Goal: Task Accomplishment & Management: Use online tool/utility

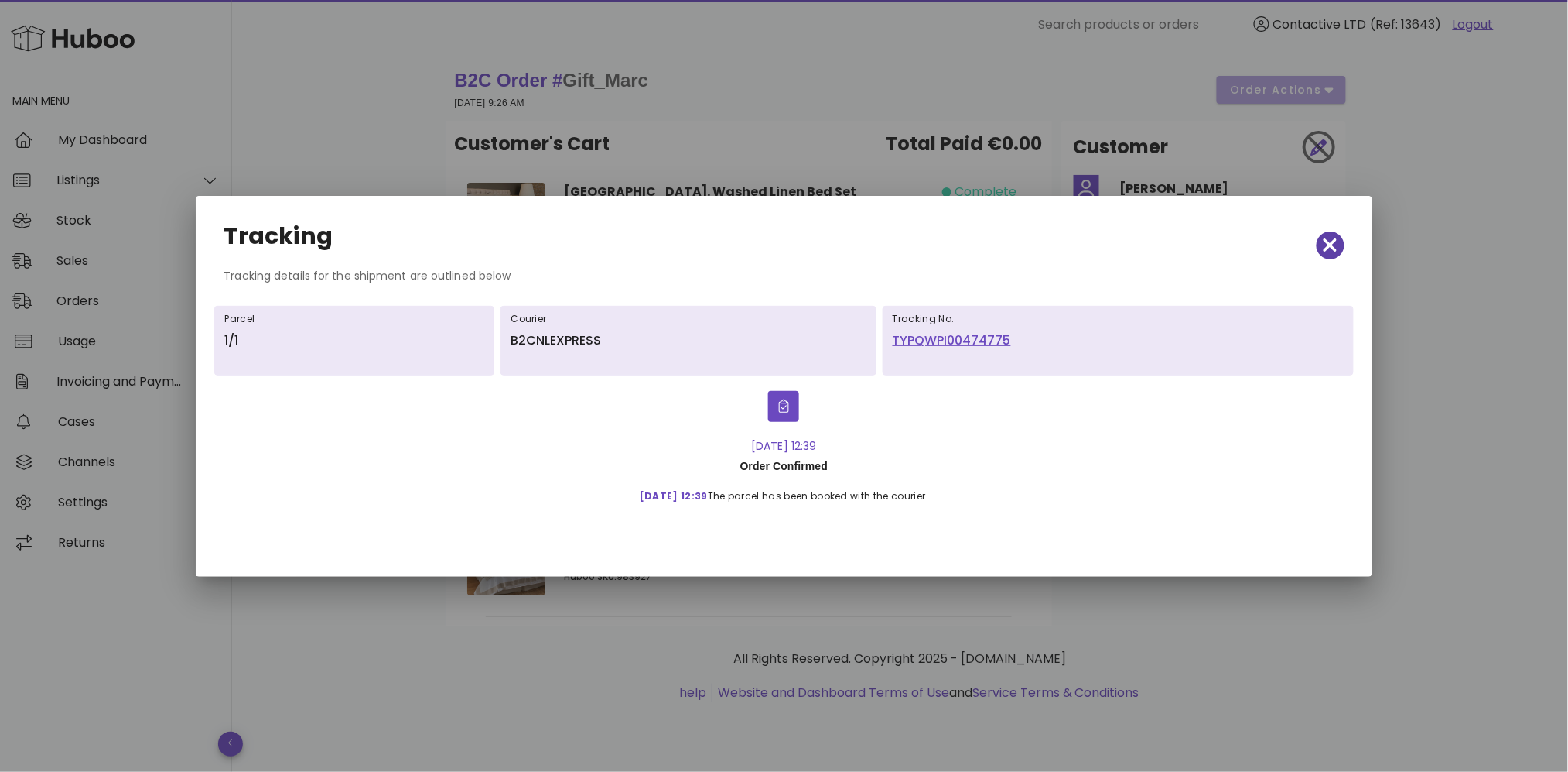
click at [1331, 237] on icon "button" at bounding box center [1330, 245] width 14 height 22
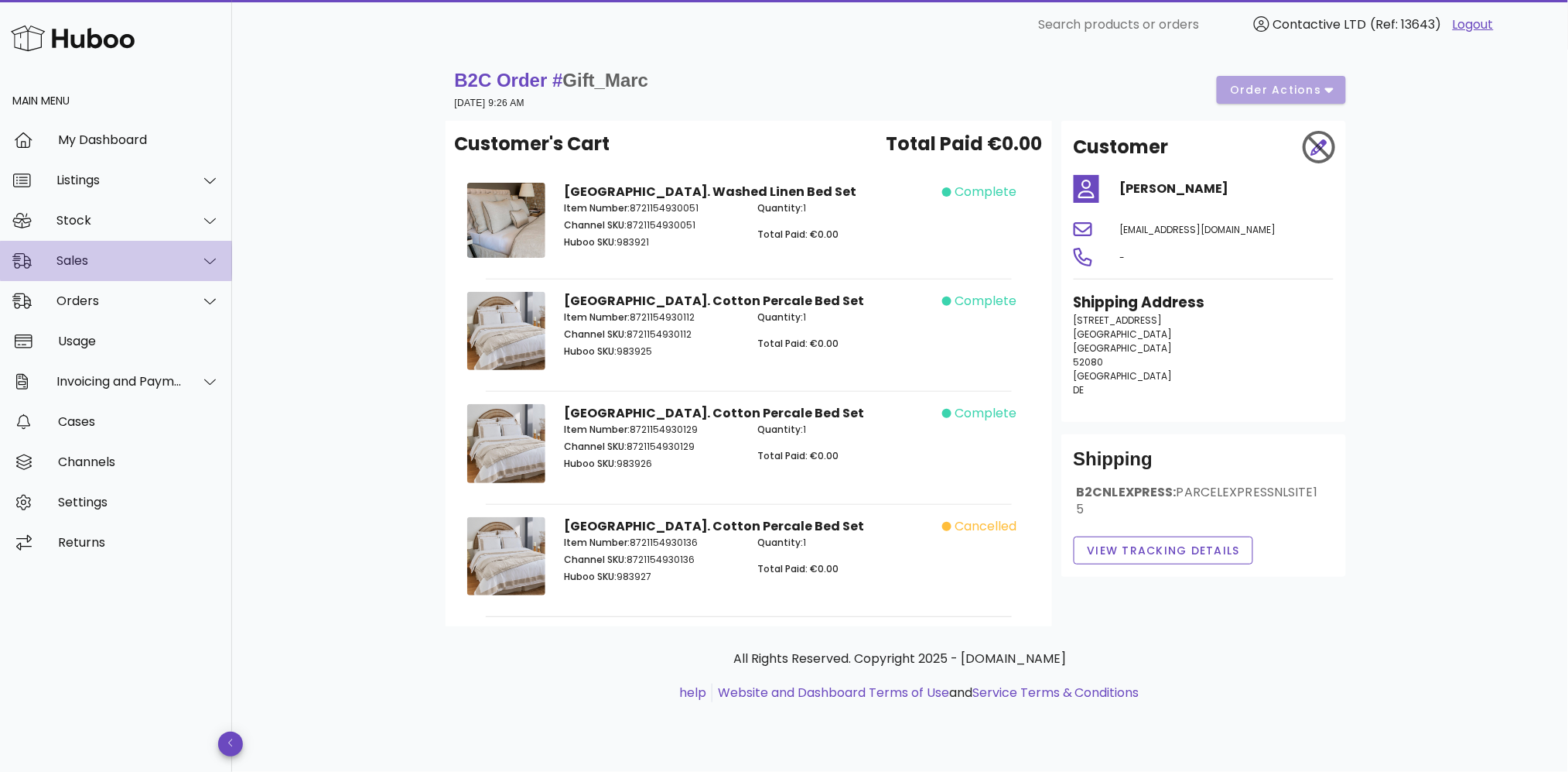
click at [96, 253] on div "Sales" at bounding box center [119, 260] width 126 height 14
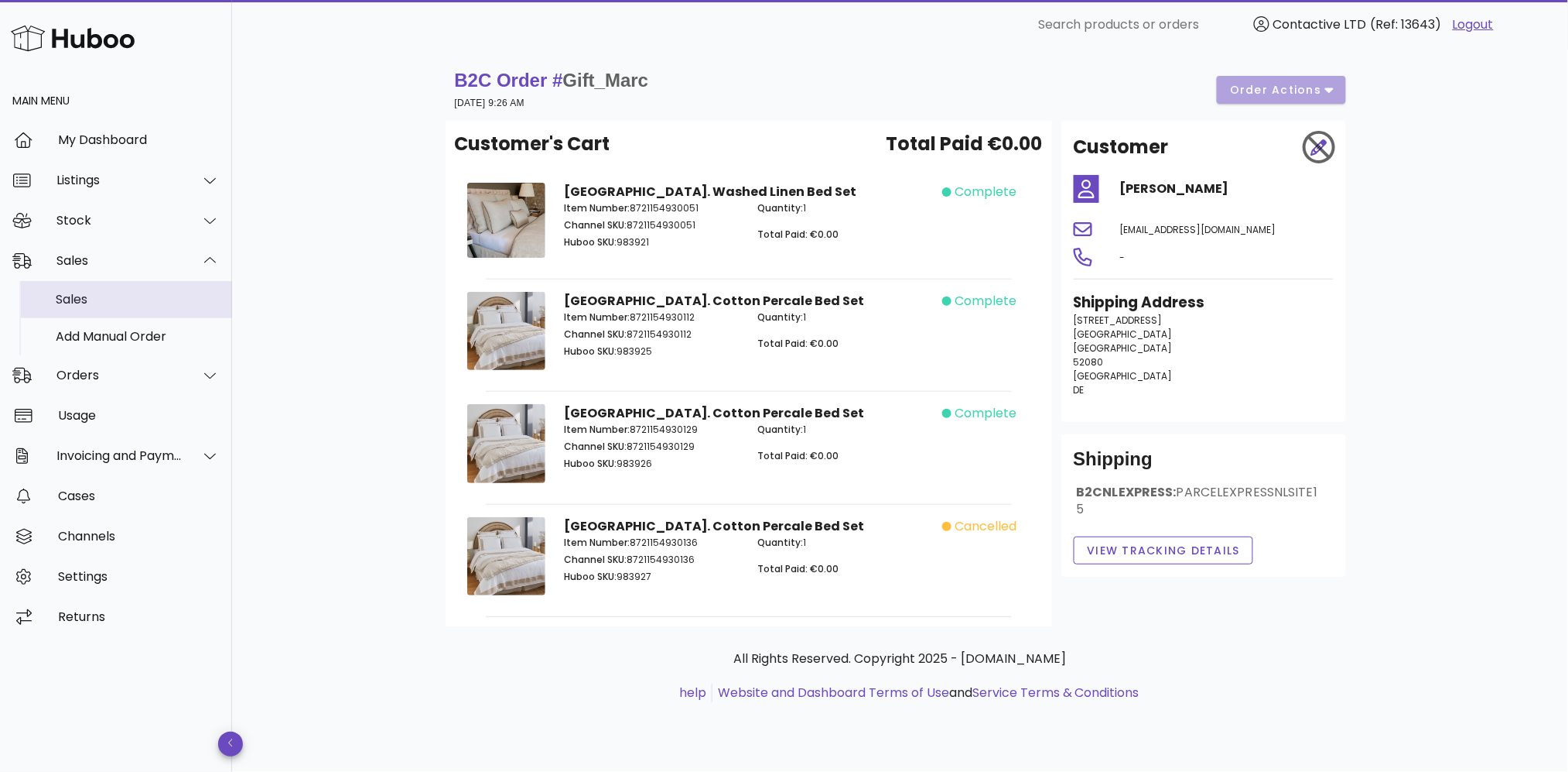
click at [102, 292] on div "Sales" at bounding box center [138, 299] width 164 height 14
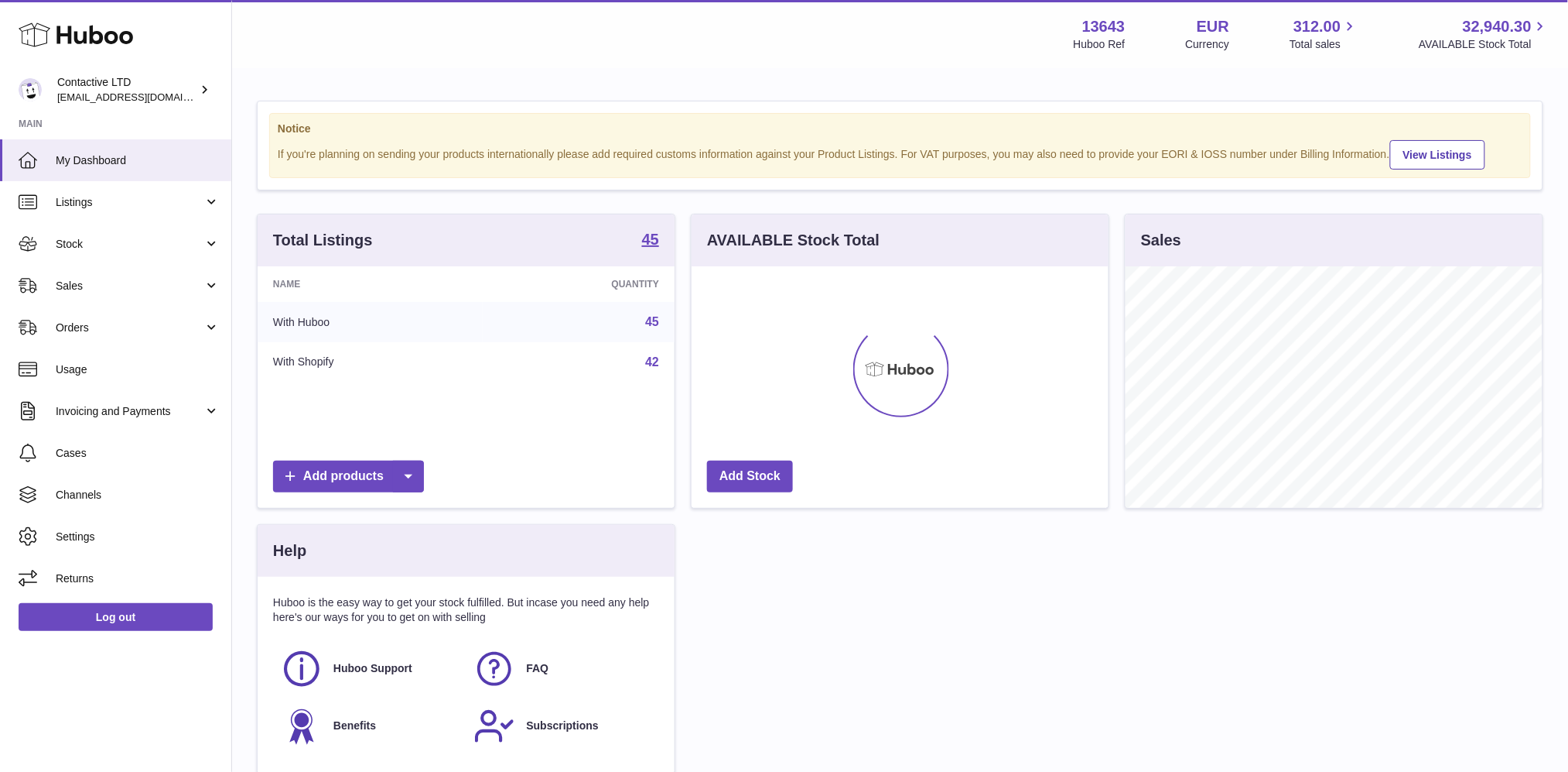
scroll to position [241, 417]
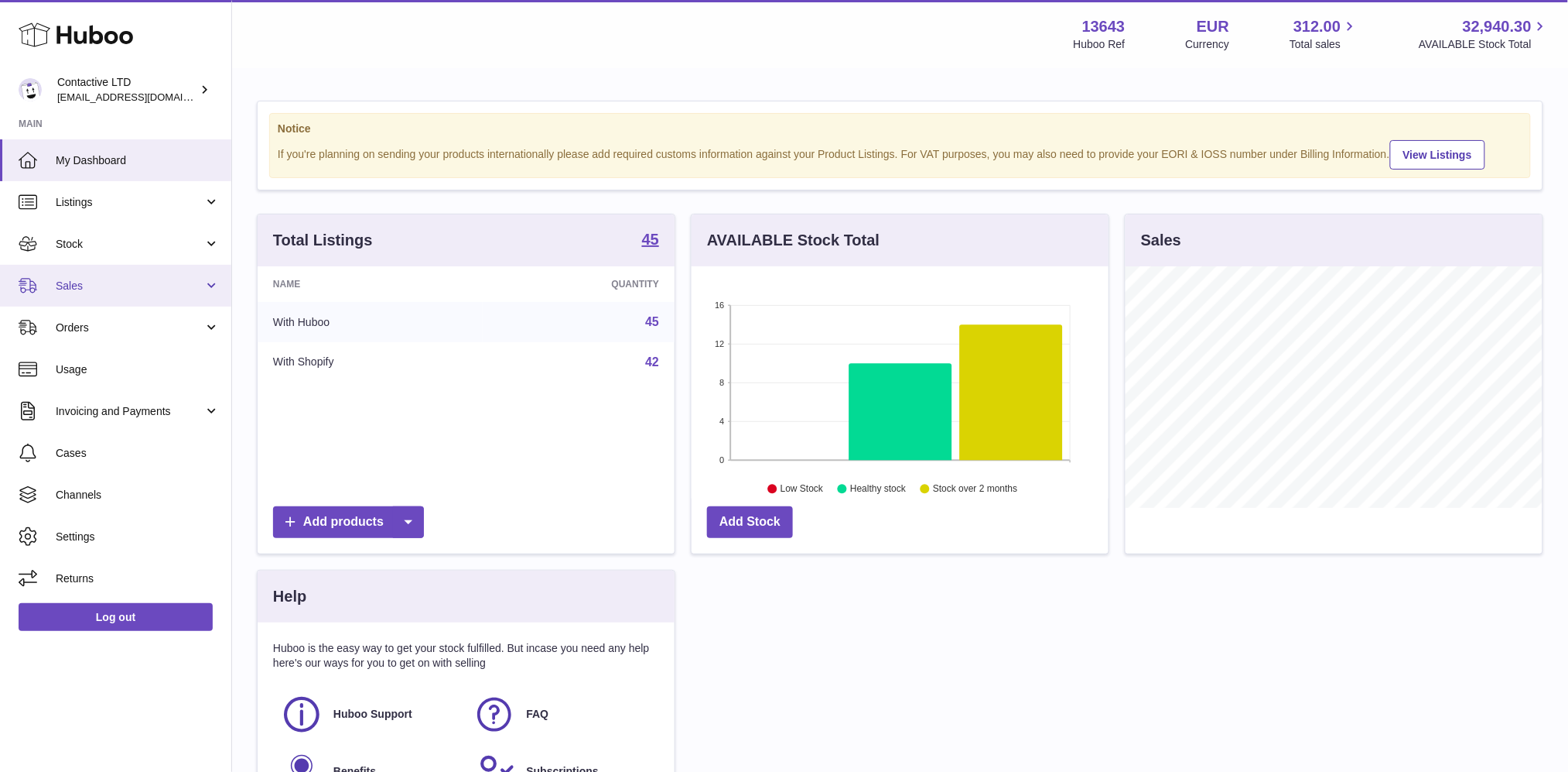
click at [82, 279] on span "Sales" at bounding box center [130, 286] width 148 height 14
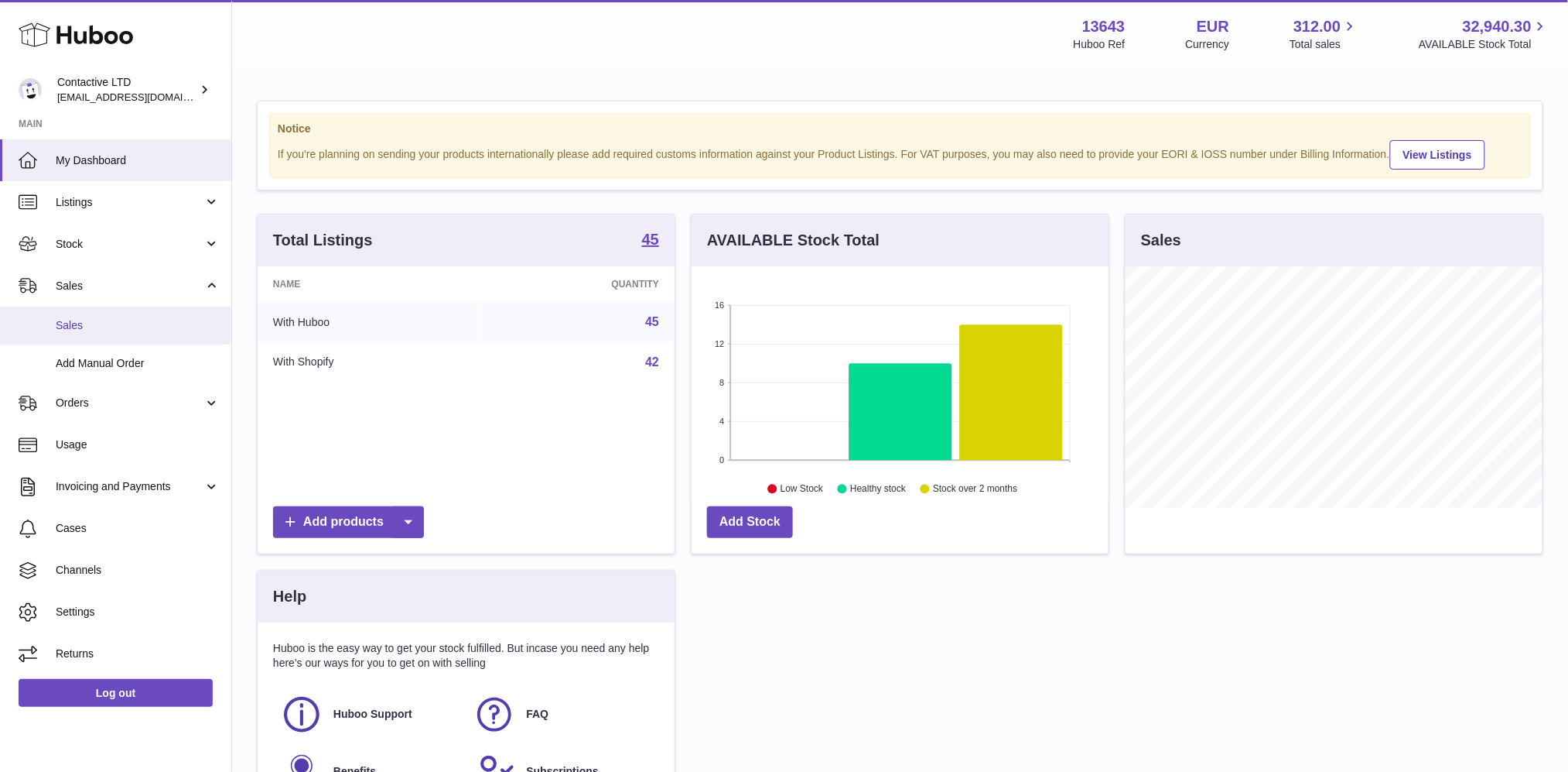
click at [88, 330] on span "Sales" at bounding box center [138, 325] width 164 height 14
